Goal: Task Accomplishment & Management: Complete application form

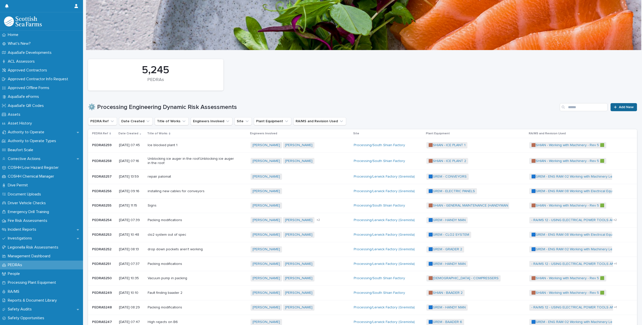
click at [615, 109] on link "Add New" at bounding box center [623, 107] width 26 height 8
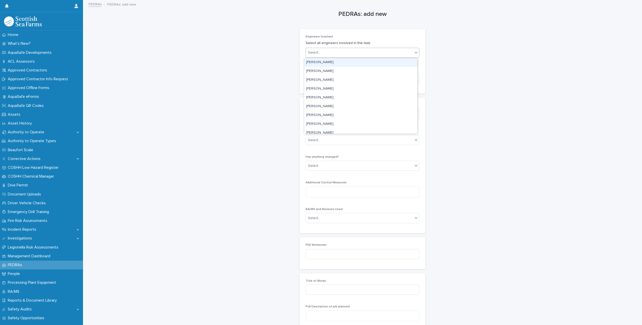
click at [416, 56] on div at bounding box center [416, 52] width 6 height 9
type input "**"
click at [357, 62] on div "[PERSON_NAME]" at bounding box center [360, 62] width 113 height 9
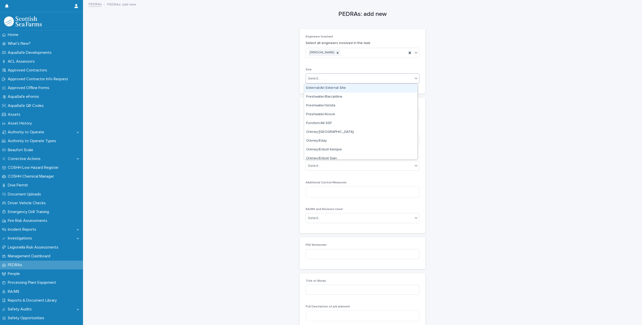
click at [359, 82] on div "Select..." at bounding box center [359, 78] width 107 height 8
type input "*******"
click at [360, 87] on div "Processing/Lerwick Factory (Gremista)" at bounding box center [360, 88] width 113 height 9
click at [353, 113] on div "Select..." at bounding box center [359, 114] width 107 height 8
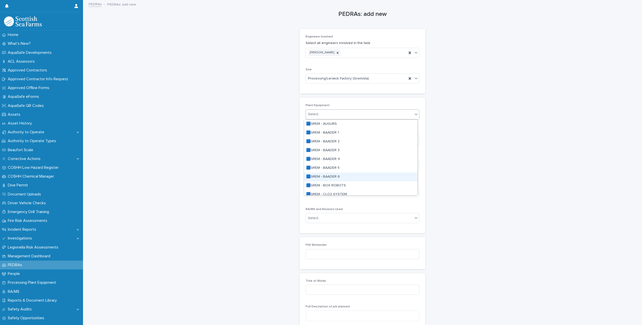
click at [334, 177] on div "🟦GREM - BAADER 6" at bounding box center [360, 177] width 113 height 9
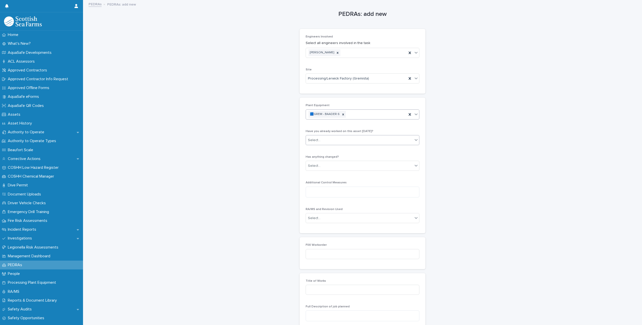
click at [375, 144] on div "Select..." at bounding box center [363, 140] width 114 height 10
click at [368, 150] on div "No" at bounding box center [360, 149] width 113 height 9
click at [359, 173] on div "Has anything changed? Select..." at bounding box center [363, 165] width 114 height 20
click at [359, 169] on div "Select..." at bounding box center [359, 166] width 107 height 8
click at [354, 177] on div "No" at bounding box center [360, 175] width 113 height 9
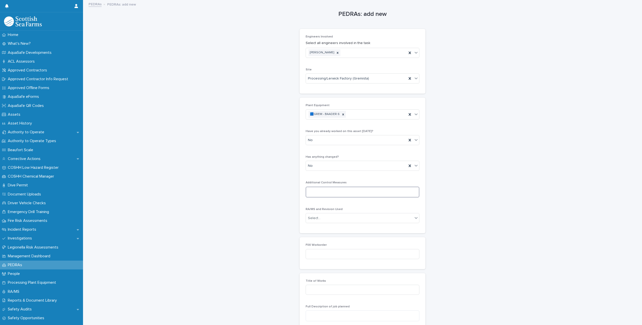
click at [352, 194] on textarea at bounding box center [363, 192] width 114 height 11
type textarea "***"
click at [388, 224] on div "RA/MS and Revision Used Select..." at bounding box center [363, 217] width 114 height 20
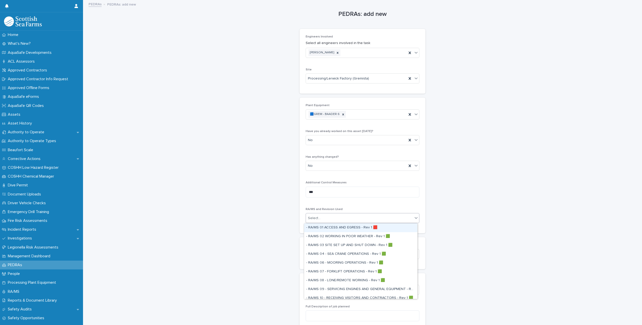
click at [388, 221] on div "Select..." at bounding box center [359, 218] width 107 height 8
type input "*"
type input "****"
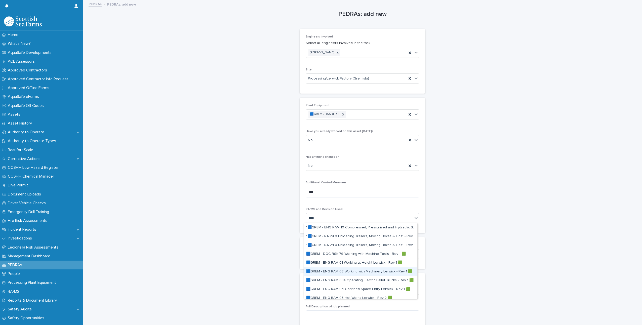
click at [374, 270] on div "🟦GREM - ENG RAM 02 Working with Machinery Lerwick - Rev 1 🟩" at bounding box center [360, 271] width 113 height 9
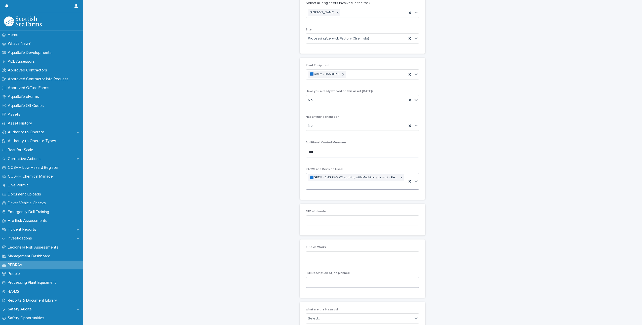
scroll to position [50, 0]
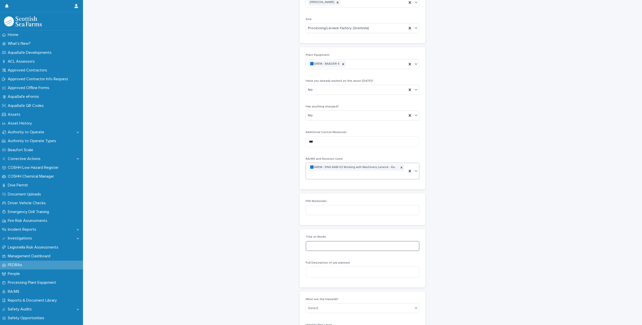
click at [345, 242] on input at bounding box center [363, 246] width 114 height 10
type input "**********"
click at [345, 279] on div "Full Description of job planned" at bounding box center [363, 271] width 114 height 20
click at [345, 275] on textarea at bounding box center [363, 272] width 114 height 11
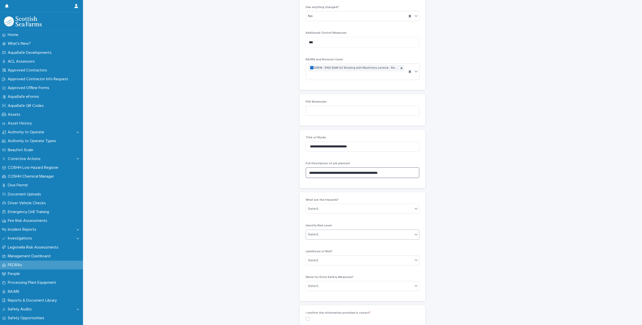
scroll to position [151, 0]
type textarea "**********"
click at [379, 204] on div "Select..." at bounding box center [359, 207] width 107 height 8
click at [346, 226] on div "Slip/Trip Hazards" at bounding box center [360, 226] width 113 height 9
click at [380, 209] on div "Slip/Trip Hazards" at bounding box center [356, 207] width 101 height 9
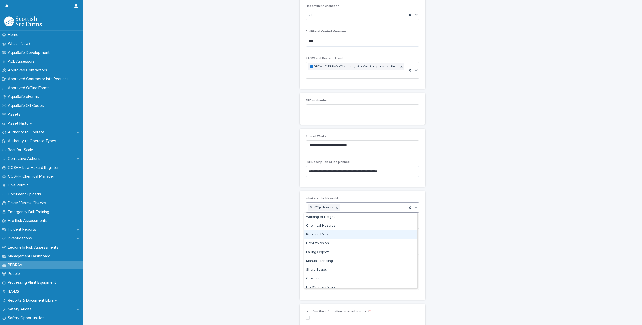
click at [333, 236] on div "Rotating Parts" at bounding box center [360, 234] width 113 height 9
click at [372, 211] on div "Slip/Trip Hazards Rotating Parts" at bounding box center [356, 207] width 101 height 9
click at [336, 258] on div "Sharp Edges" at bounding box center [360, 261] width 113 height 9
click at [415, 207] on icon at bounding box center [415, 207] width 5 height 5
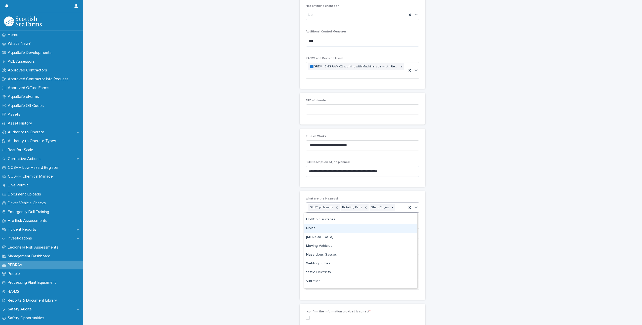
click at [322, 230] on div "Noise" at bounding box center [360, 228] width 113 height 9
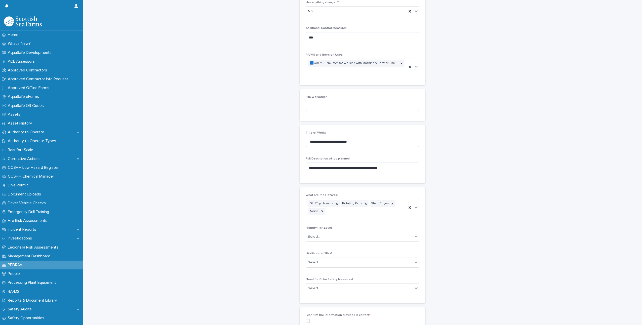
click at [359, 213] on div "Slip/Trip Hazards Rotating Parts Sharp Edges Noise" at bounding box center [356, 207] width 101 height 17
click at [334, 270] on div "Cutting or Severing" at bounding box center [360, 268] width 113 height 9
click at [374, 215] on div "Slip/Trip Hazards Rotating Parts Sharp Edges Noise Cutting or Severing" at bounding box center [356, 207] width 101 height 17
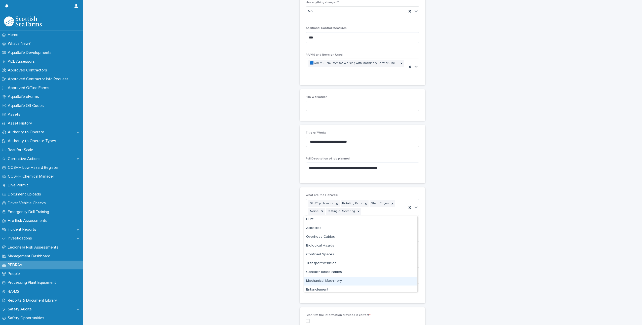
click at [346, 280] on div "Mechanical Machinery" at bounding box center [360, 281] width 113 height 9
click at [414, 207] on icon at bounding box center [415, 207] width 5 height 5
click at [338, 286] on div "Drawing in or Trapping" at bounding box center [360, 287] width 113 height 9
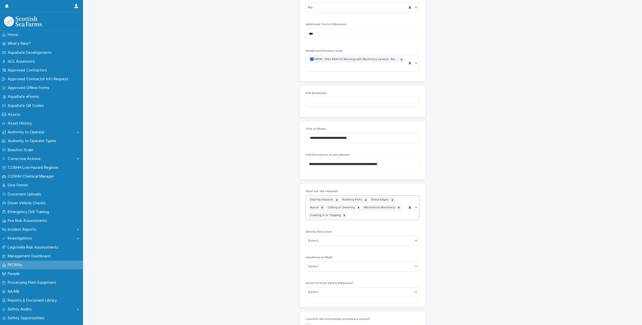
click at [379, 233] on p "Identify Risk Level" at bounding box center [363, 232] width 114 height 4
click at [379, 237] on div "Select..." at bounding box center [359, 241] width 107 height 8
click at [368, 247] on div "🟨 Low" at bounding box center [360, 250] width 113 height 9
click at [368, 262] on div "Select..." at bounding box center [363, 266] width 114 height 10
click at [365, 274] on div "🟨 Not Likely" at bounding box center [360, 276] width 113 height 9
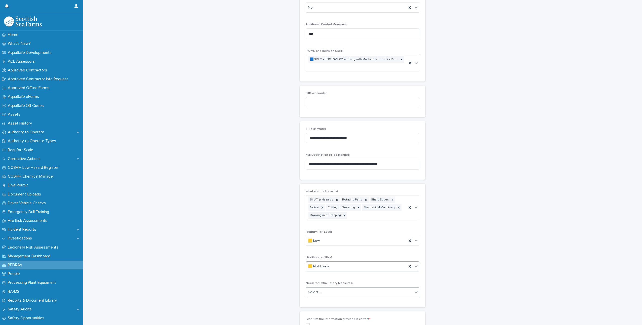
click at [365, 288] on div "Select..." at bounding box center [363, 292] width 114 height 10
click at [361, 310] on div "🟧 No" at bounding box center [360, 310] width 113 height 9
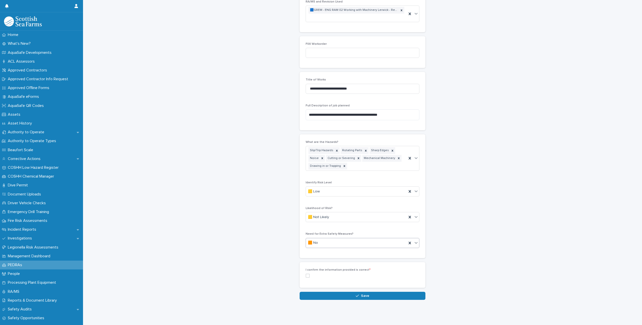
click at [308, 274] on label at bounding box center [363, 276] width 114 height 4
click at [346, 292] on button "Save" at bounding box center [362, 296] width 126 height 8
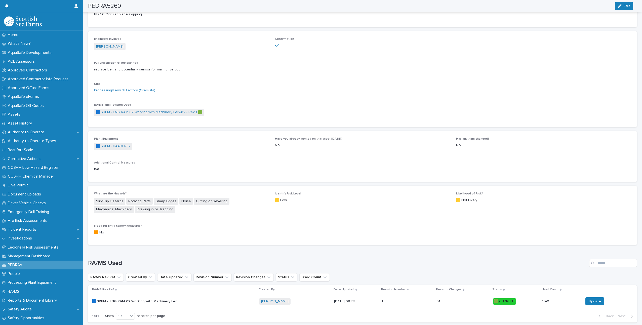
scroll to position [205, 0]
